Goal: Check status: Check status

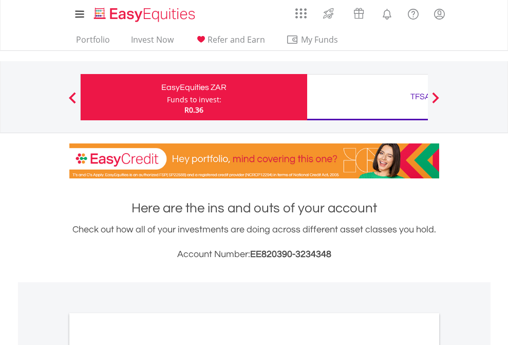
click at [167, 97] on div "Funds to invest:" at bounding box center [194, 100] width 54 height 10
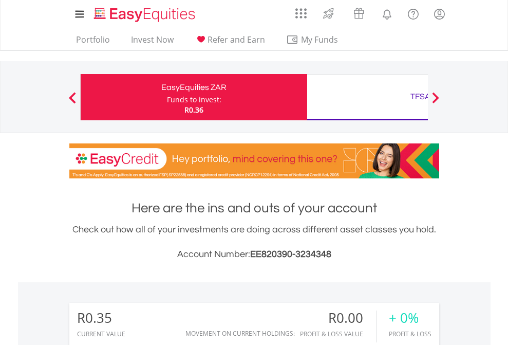
scroll to position [99, 161]
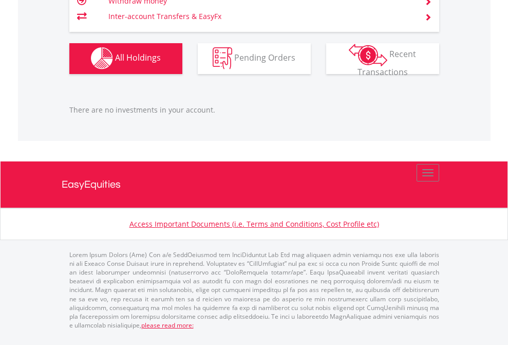
scroll to position [74, 0]
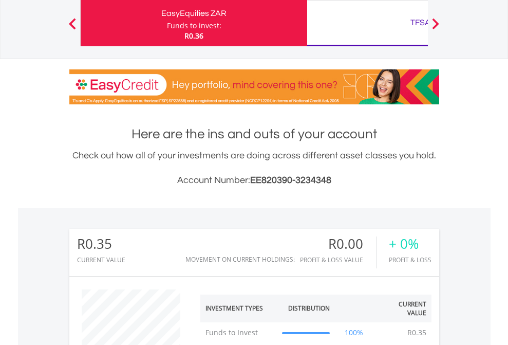
click at [367, 23] on div "TFSA" at bounding box center [421, 22] width 214 height 14
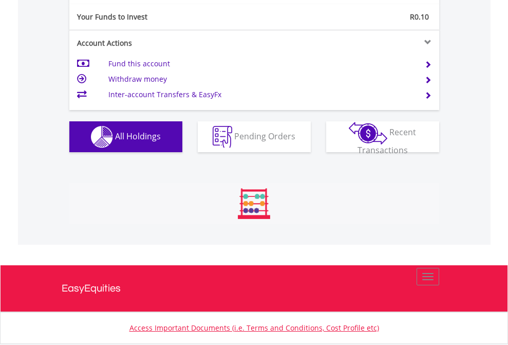
scroll to position [99, 161]
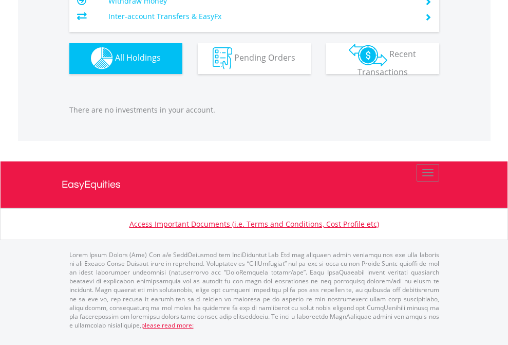
scroll to position [99, 161]
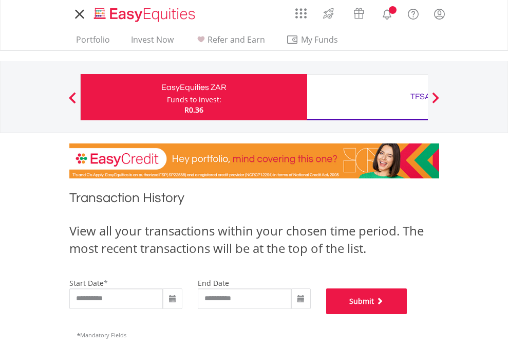
click at [408, 314] on button "Submit" at bounding box center [366, 301] width 81 height 26
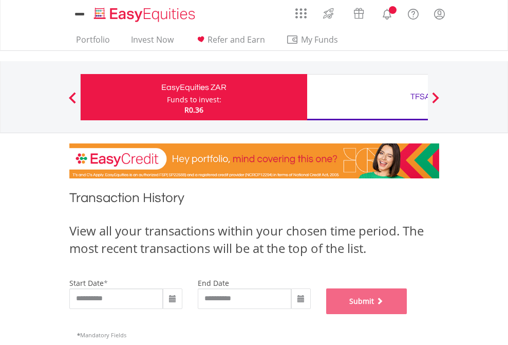
scroll to position [417, 0]
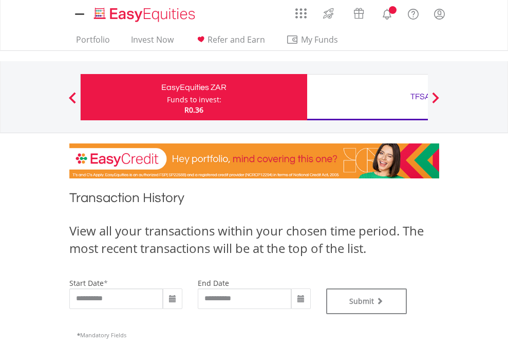
click at [367, 97] on div "TFSA" at bounding box center [421, 96] width 214 height 14
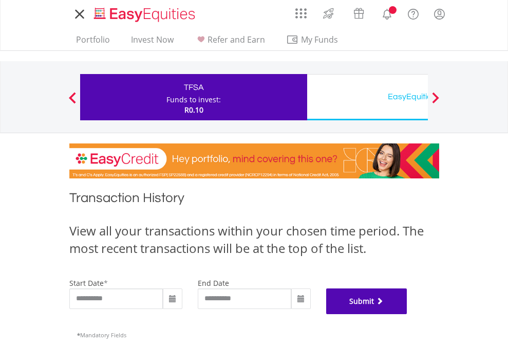
click at [408, 314] on button "Submit" at bounding box center [366, 301] width 81 height 26
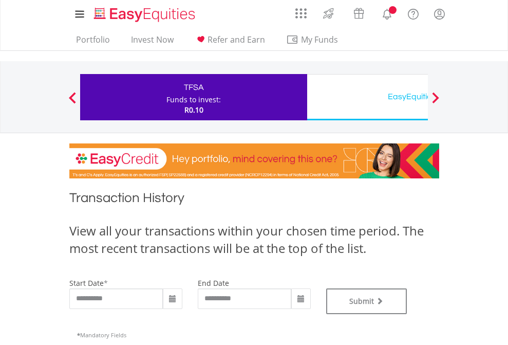
click at [367, 97] on div "EasyEquities USD" at bounding box center [421, 96] width 214 height 14
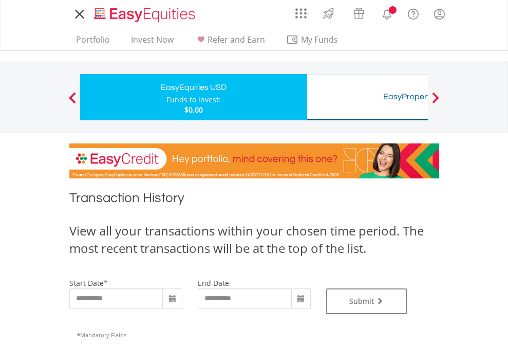
type input "**********"
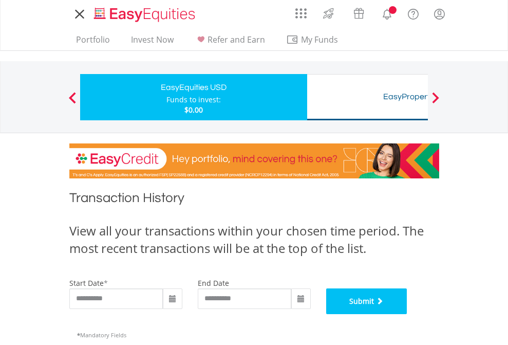
click at [408, 314] on button "Submit" at bounding box center [366, 301] width 81 height 26
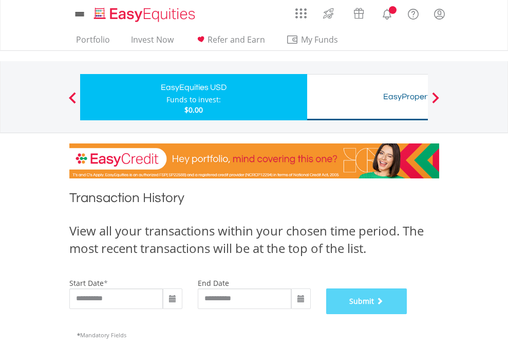
scroll to position [417, 0]
